Goal: Check status: Check status

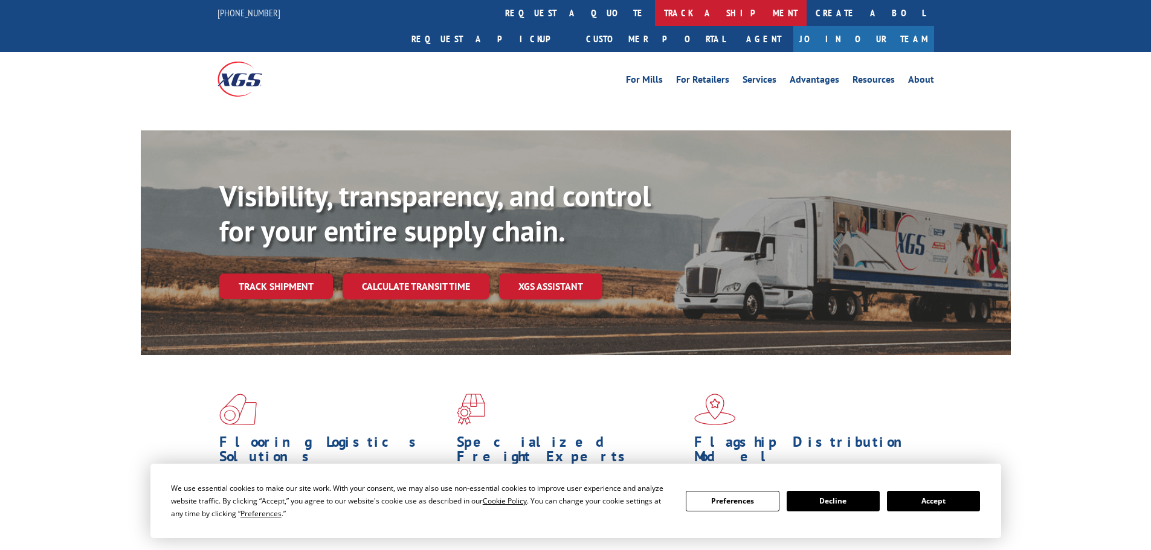
click at [655, 15] on link "track a shipment" at bounding box center [731, 13] width 152 height 26
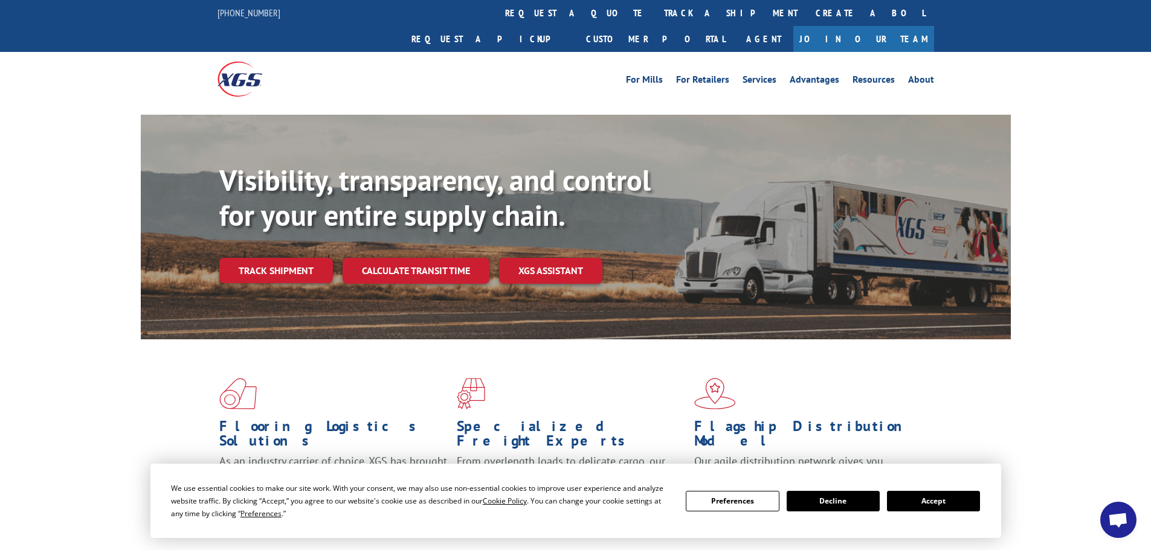
click at [965, 511] on button "Accept" at bounding box center [933, 501] width 93 height 21
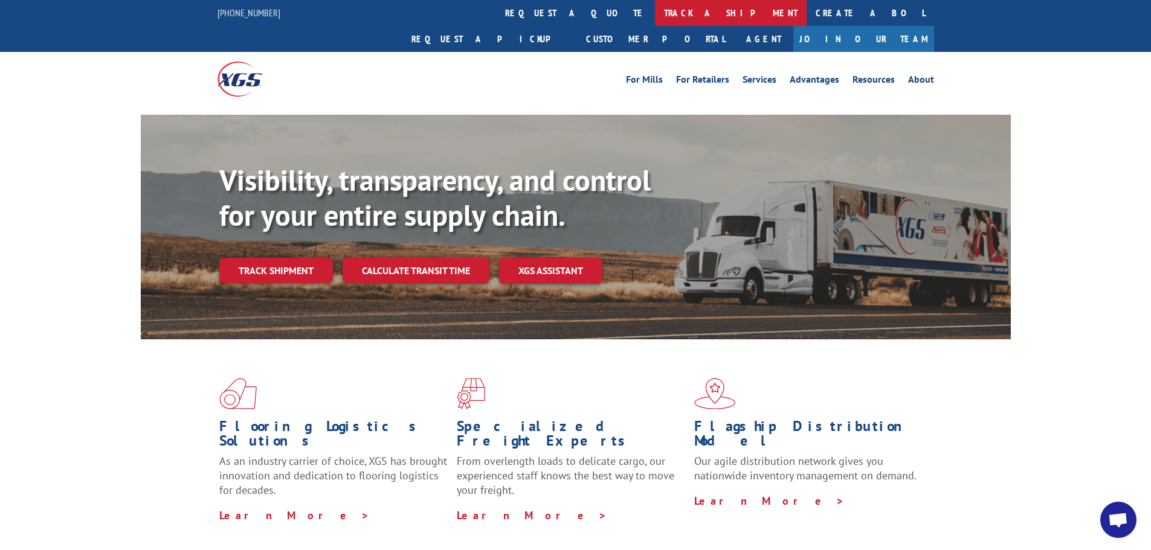
click at [655, 10] on link "track a shipment" at bounding box center [731, 13] width 152 height 26
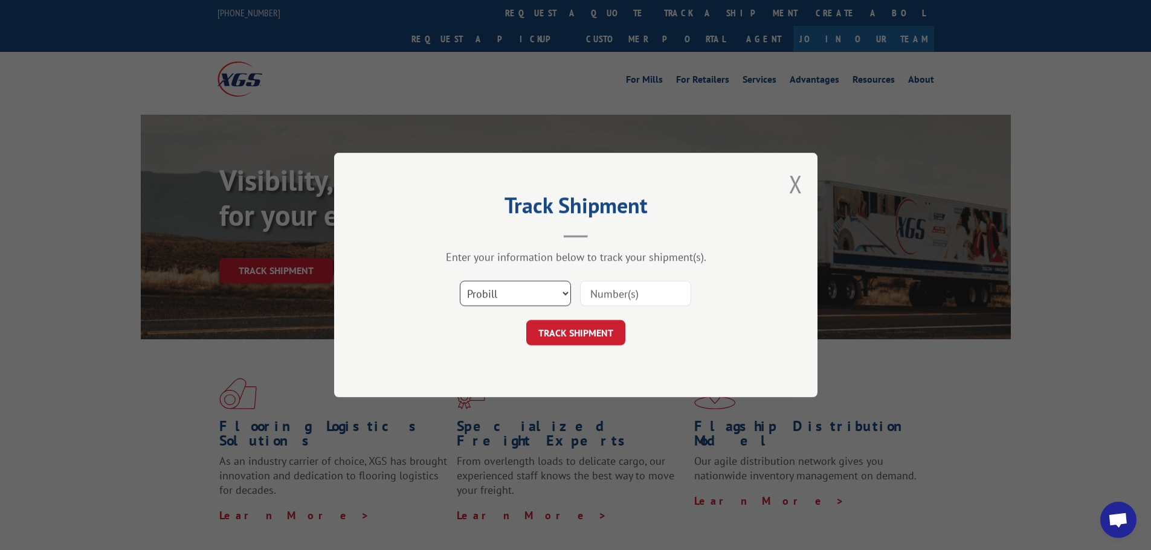
click at [490, 286] on select "Select category... Probill BOL PO" at bounding box center [515, 293] width 111 height 25
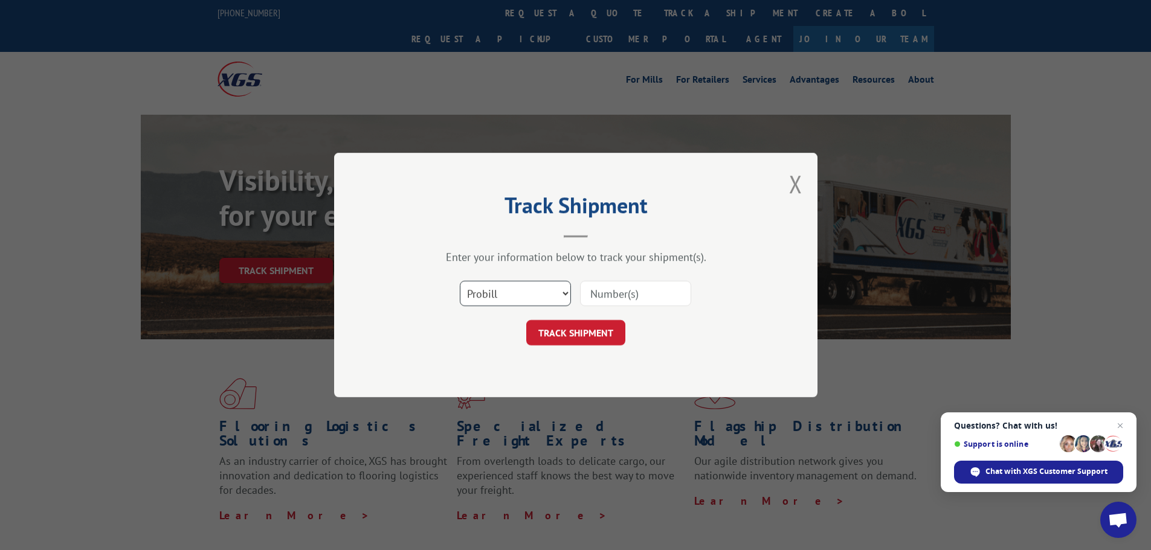
select select "po"
click at [460, 281] on select "Select category... Probill BOL PO" at bounding box center [515, 293] width 111 height 25
click at [599, 288] on input at bounding box center [635, 293] width 111 height 25
paste input "02513062"
type input "02513062"
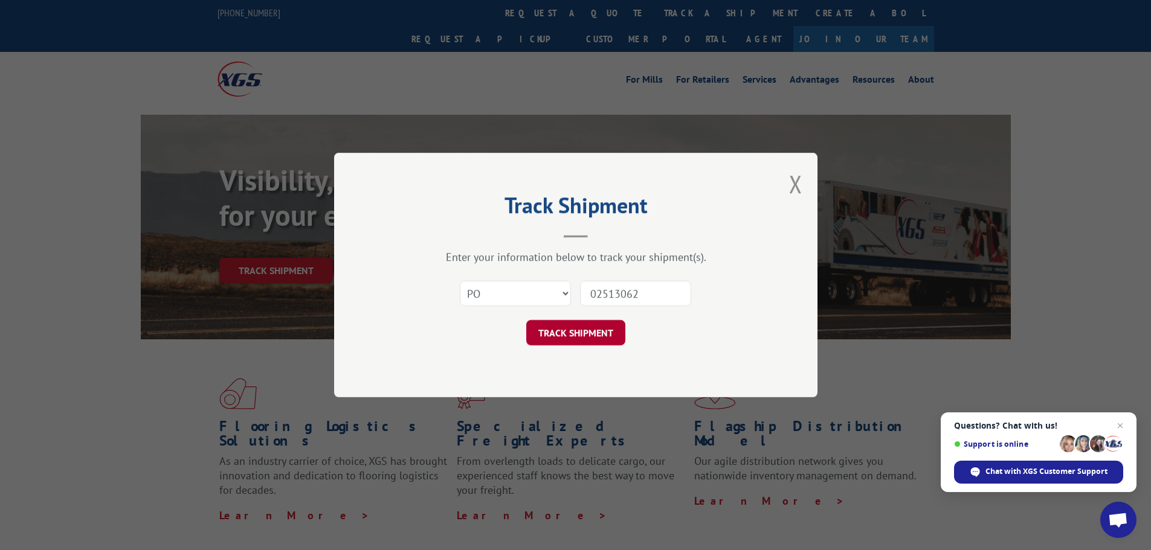
click at [609, 338] on button "TRACK SHIPMENT" at bounding box center [575, 332] width 99 height 25
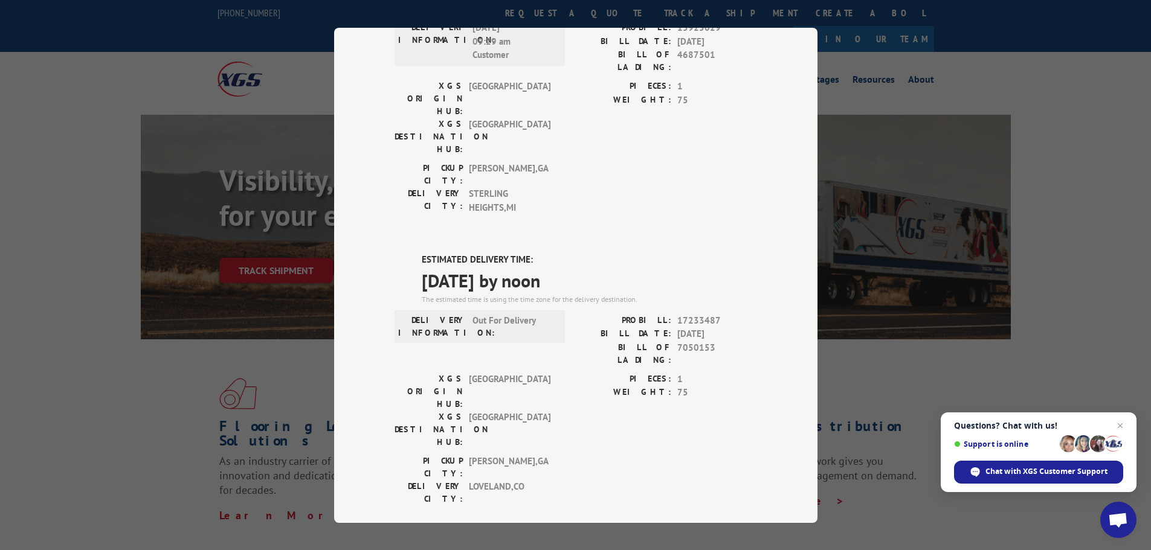
scroll to position [139, 0]
